Goal: Transaction & Acquisition: Purchase product/service

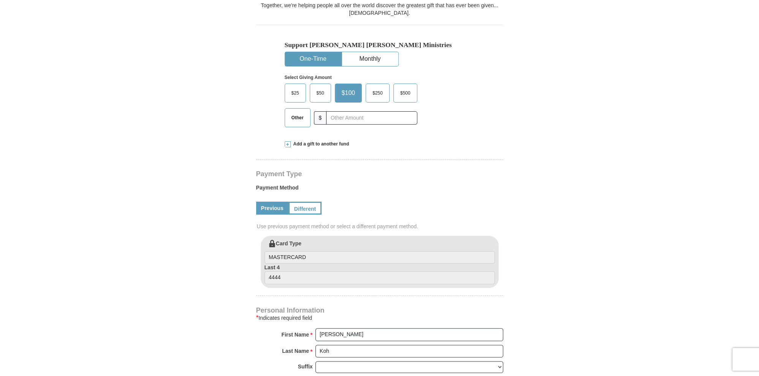
click at [305, 52] on button "One-Time" at bounding box center [313, 59] width 56 height 14
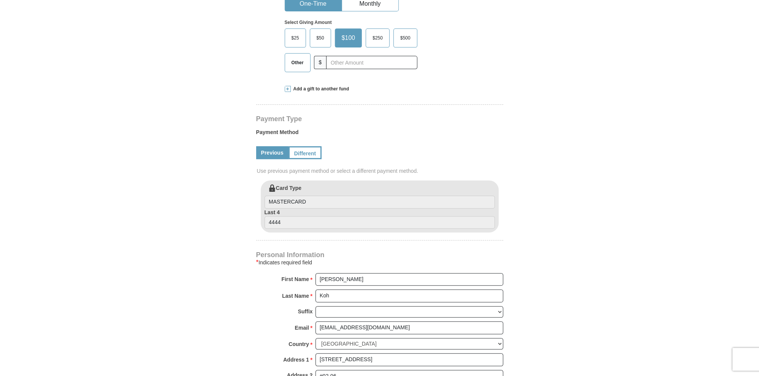
scroll to position [136, 0]
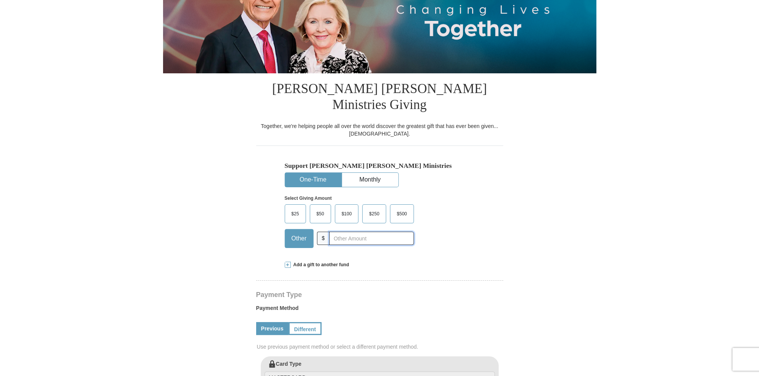
click at [352, 232] on input "text" at bounding box center [371, 238] width 84 height 13
type input "2700"
click at [494, 211] on div "Support Kenneth Copeland Ministries One-Time Monthly Select Giving Amount Amoun…" at bounding box center [379, 200] width 247 height 108
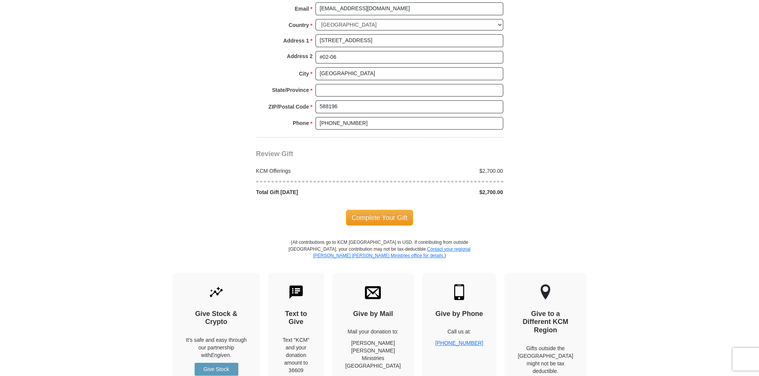
scroll to position [658, 0]
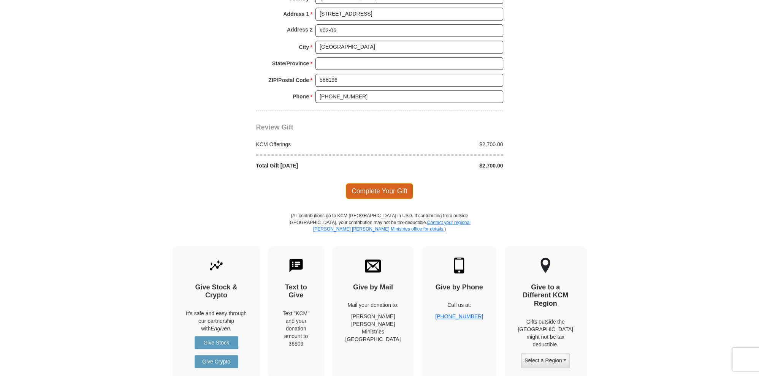
click at [376, 183] on span "Complete Your Gift" at bounding box center [379, 191] width 67 height 16
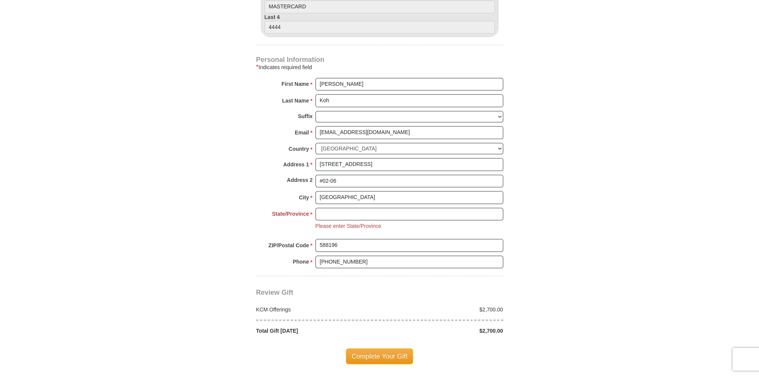
scroll to position [530, 0]
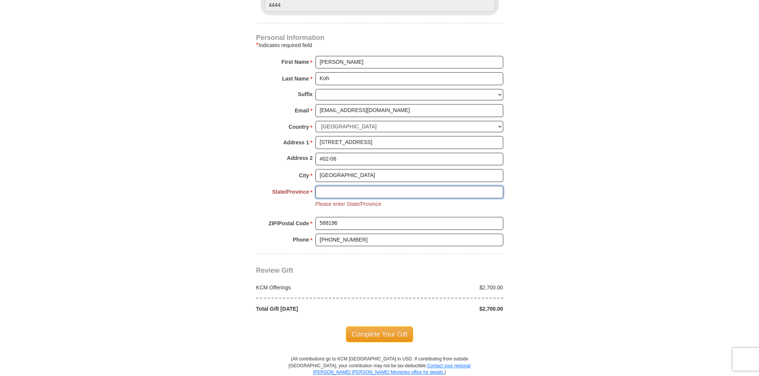
click at [323, 186] on input "State/Province *" at bounding box center [409, 192] width 188 height 13
type input "singapore"
click at [630, 179] on body "Your partnership and giving are transforming lives all around the world. To sow…" at bounding box center [379, 176] width 759 height 1412
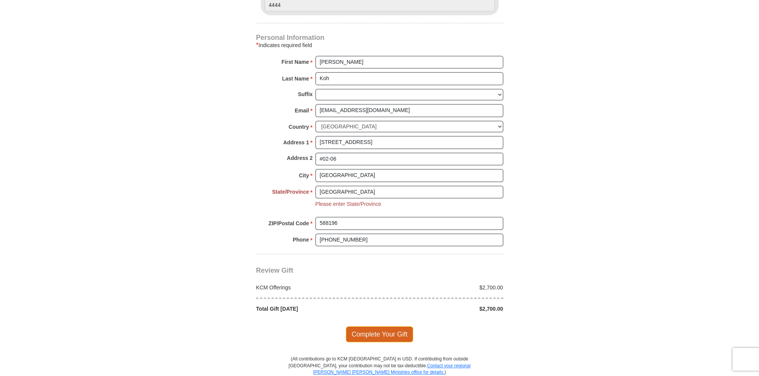
click at [394, 326] on span "Complete Your Gift" at bounding box center [379, 334] width 67 height 16
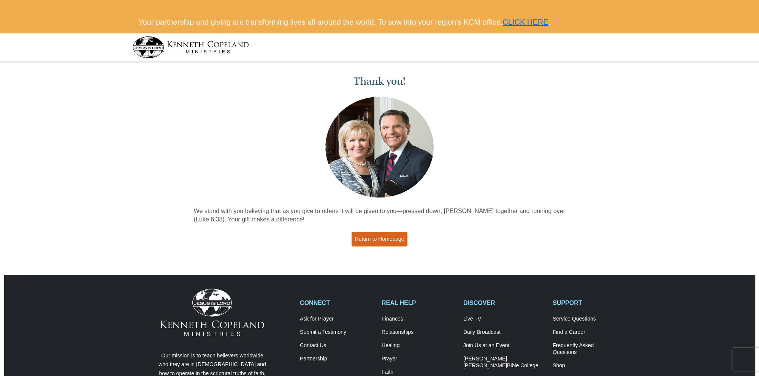
click at [378, 238] on link "Return to Homepage" at bounding box center [379, 239] width 56 height 15
